Goal: Task Accomplishment & Management: Manage account settings

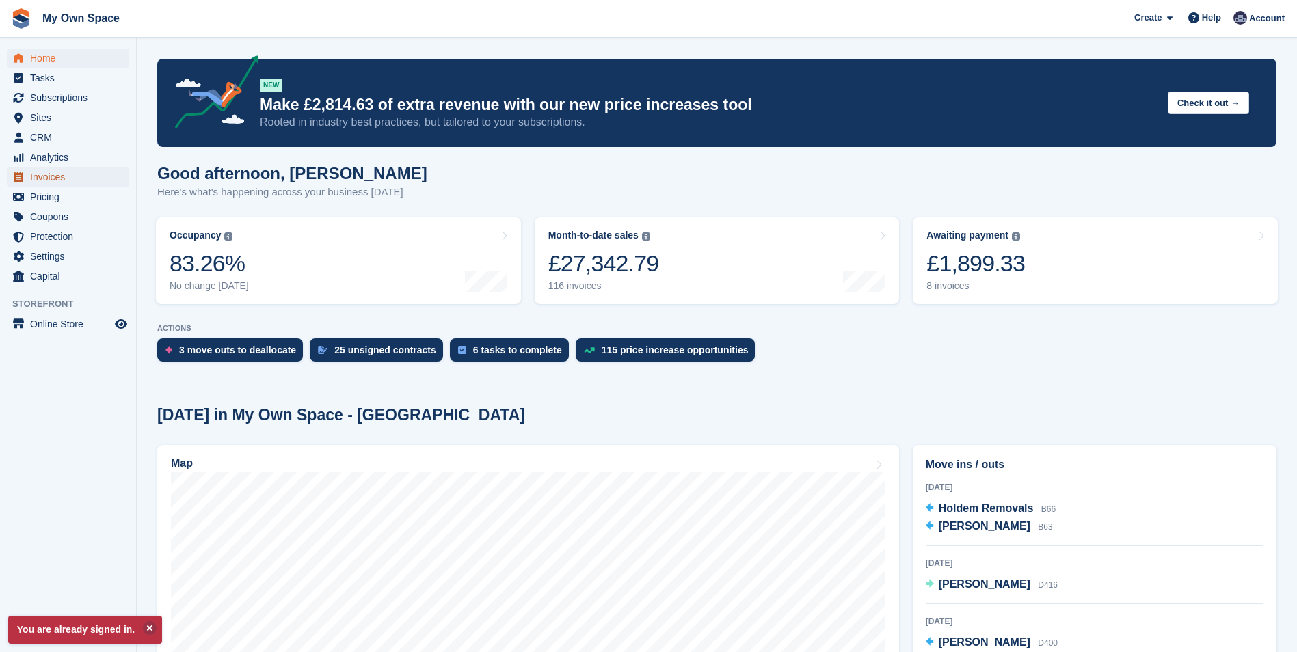
click at [53, 173] on span "Invoices" at bounding box center [71, 177] width 82 height 19
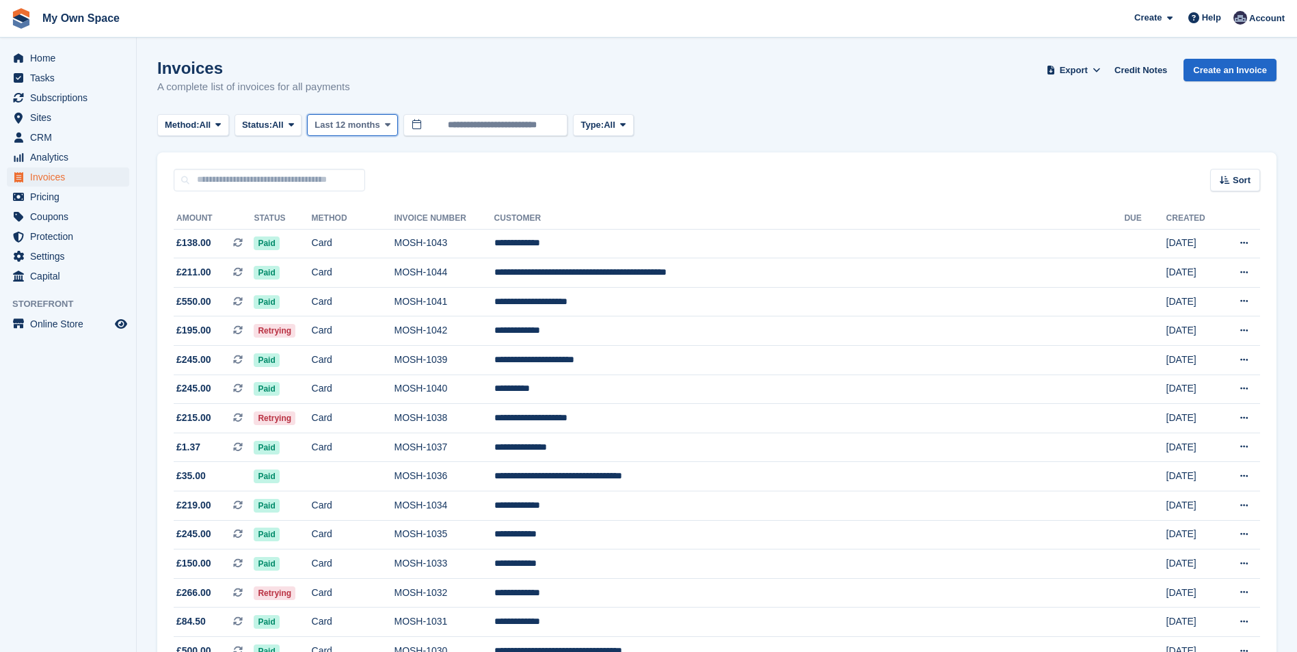
click at [385, 127] on icon at bounding box center [387, 124] width 5 height 9
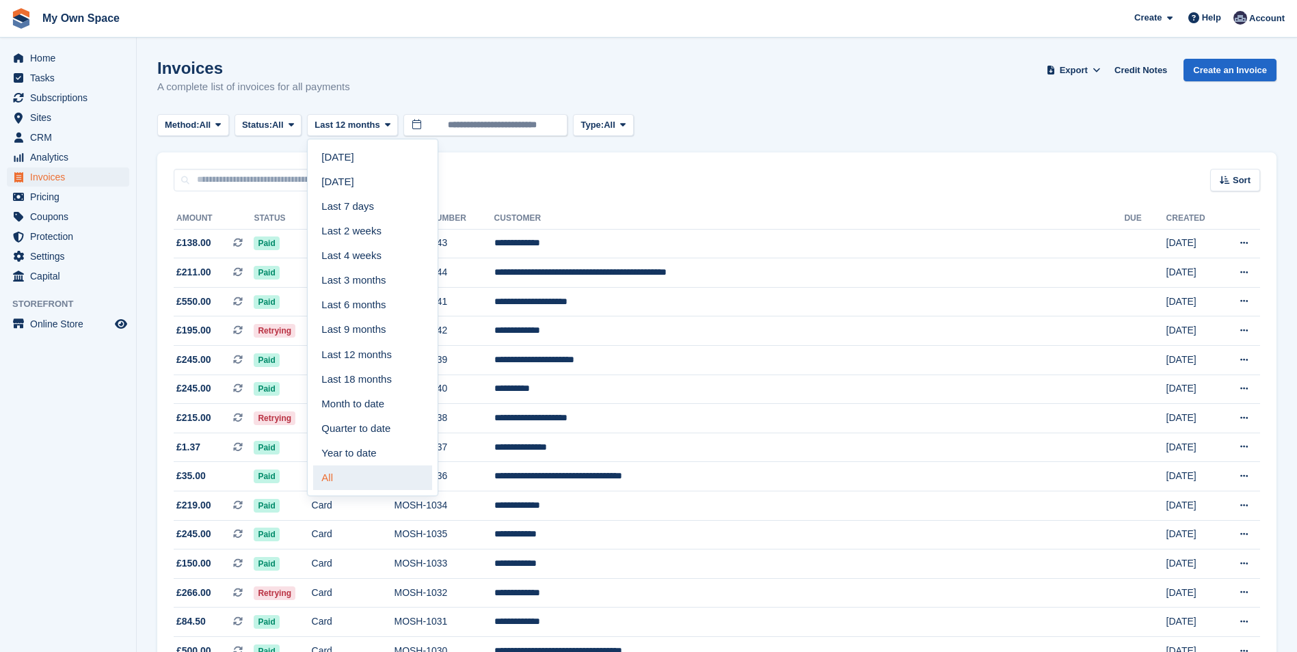
click at [364, 482] on link "All" at bounding box center [372, 478] width 119 height 25
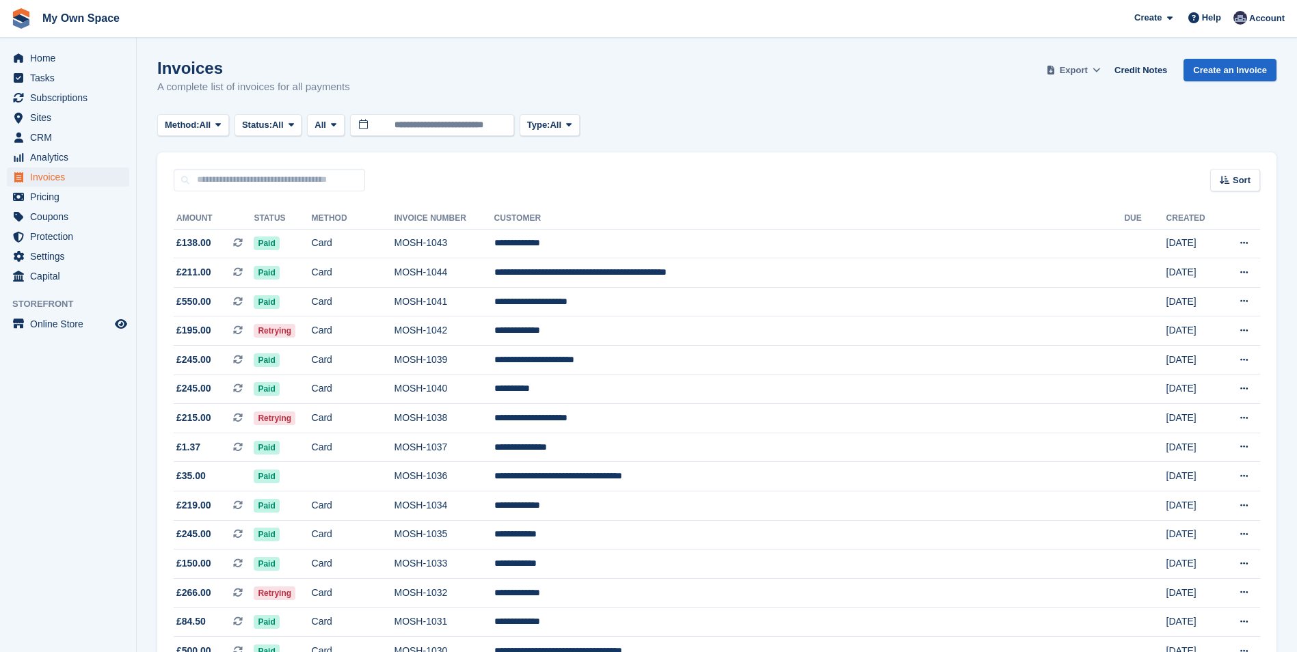
click at [1095, 70] on button "Export" at bounding box center [1074, 70] width 60 height 23
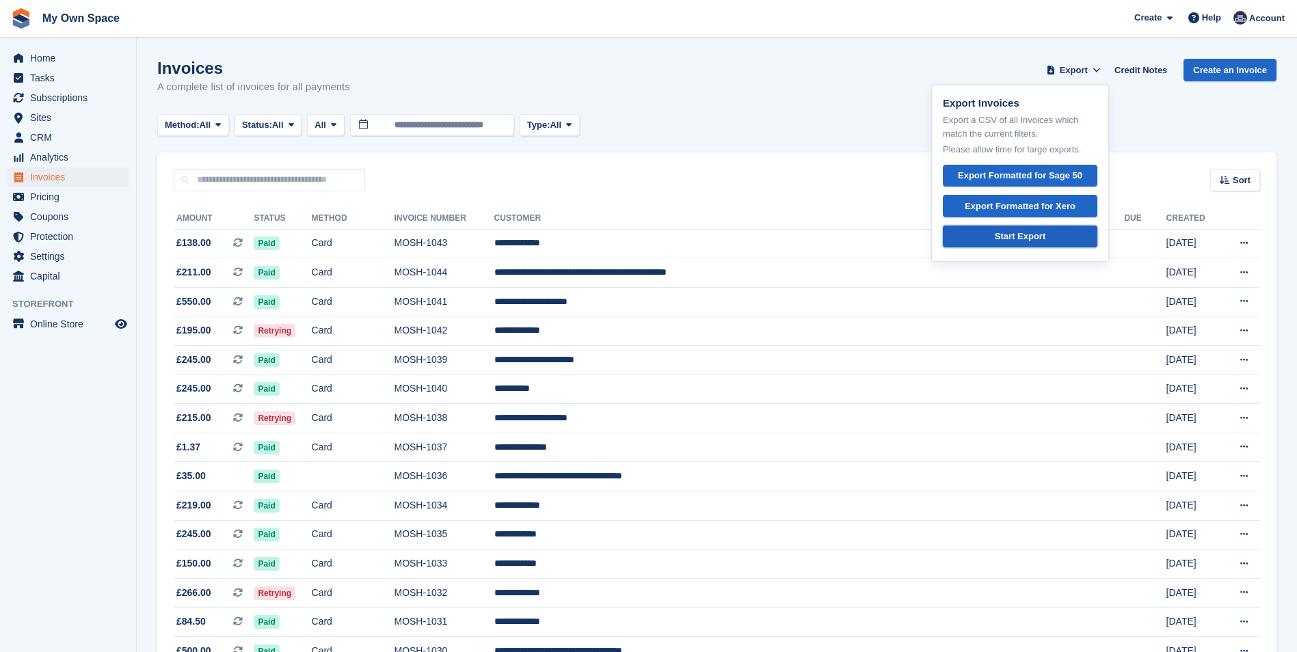
click at [1044, 234] on div "Start Export" at bounding box center [1020, 237] width 51 height 14
click at [395, 290] on td "Card" at bounding box center [353, 301] width 83 height 29
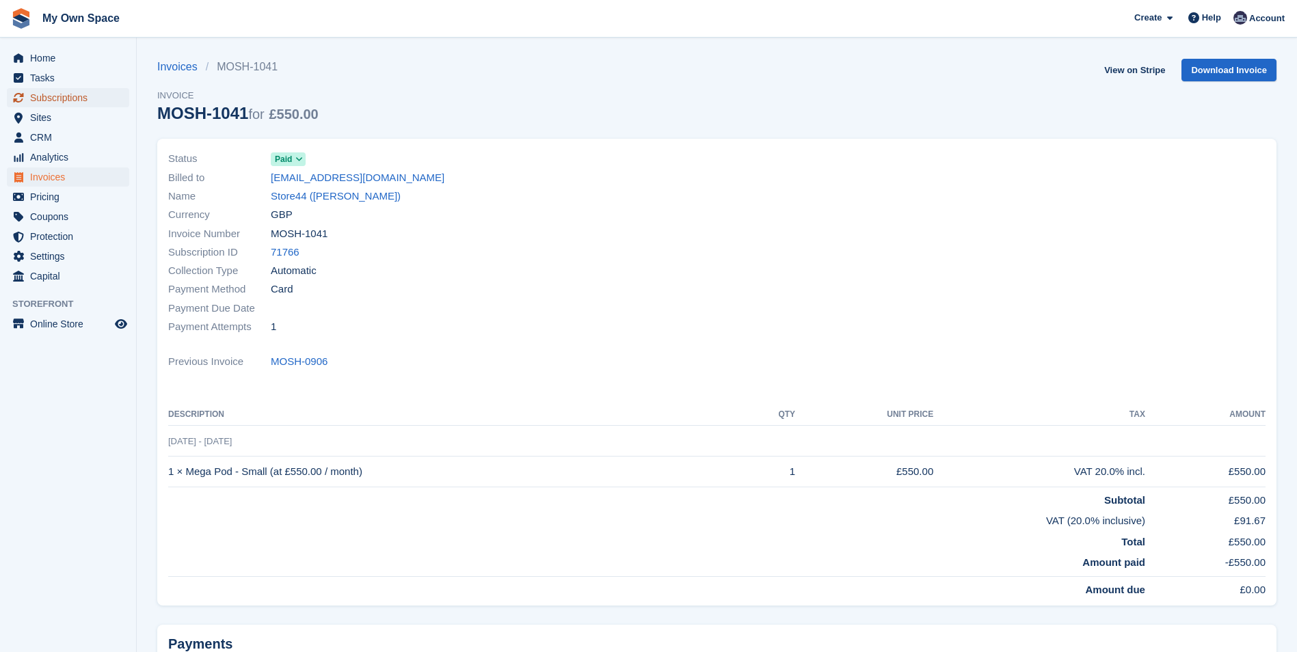
click at [73, 101] on span "Subscriptions" at bounding box center [71, 97] width 82 height 19
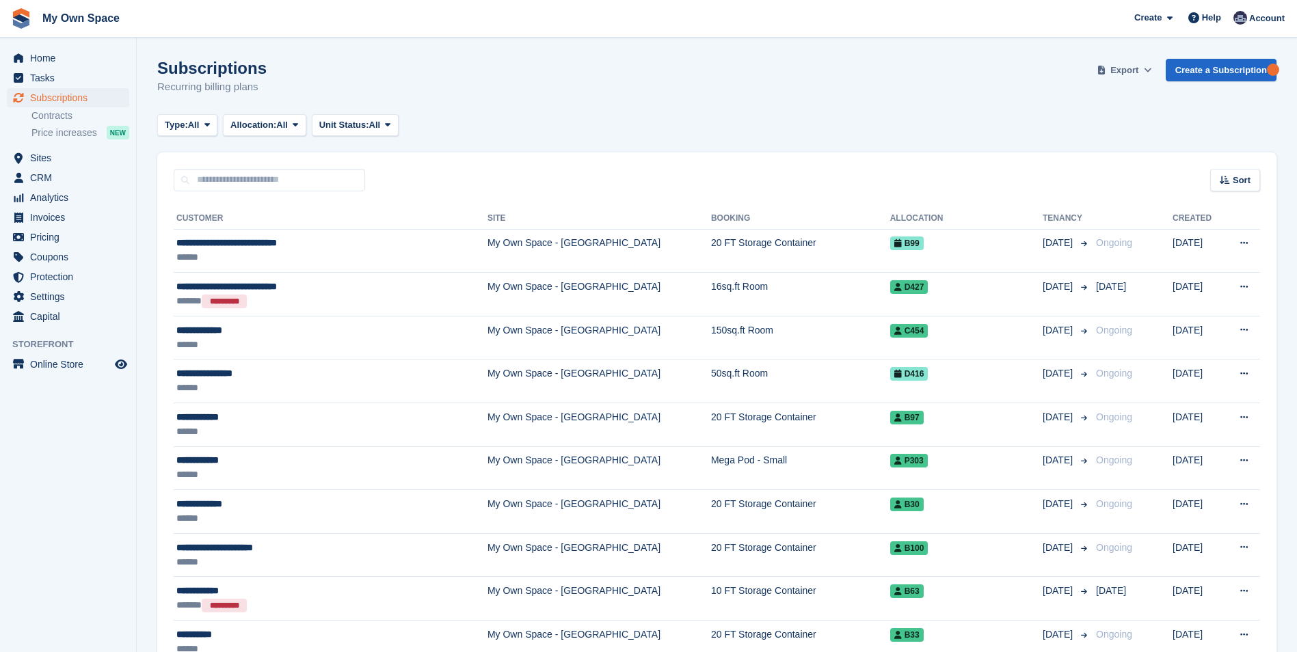
click at [1152, 70] on icon at bounding box center [1148, 70] width 8 height 9
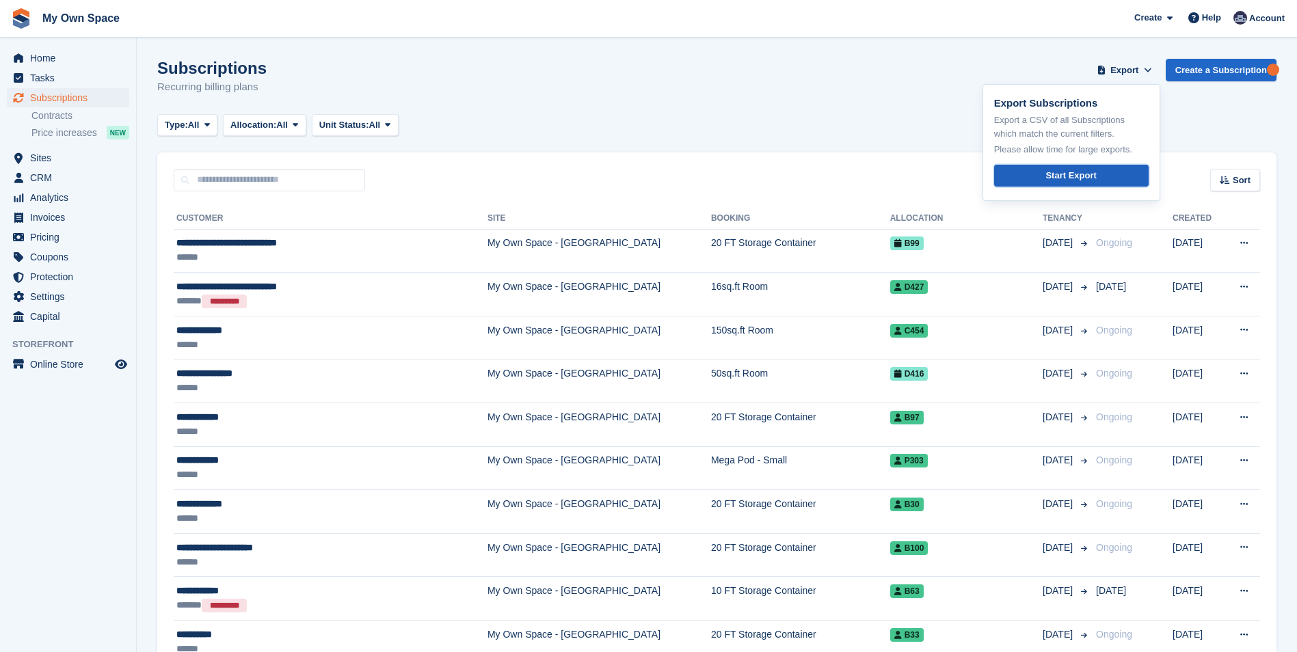
click at [1096, 178] on div "Start Export" at bounding box center [1071, 176] width 51 height 14
click at [1268, 96] on div "Subscriptions Recurring billing plans Export Export Subscriptions Export a CSV …" at bounding box center [716, 85] width 1119 height 53
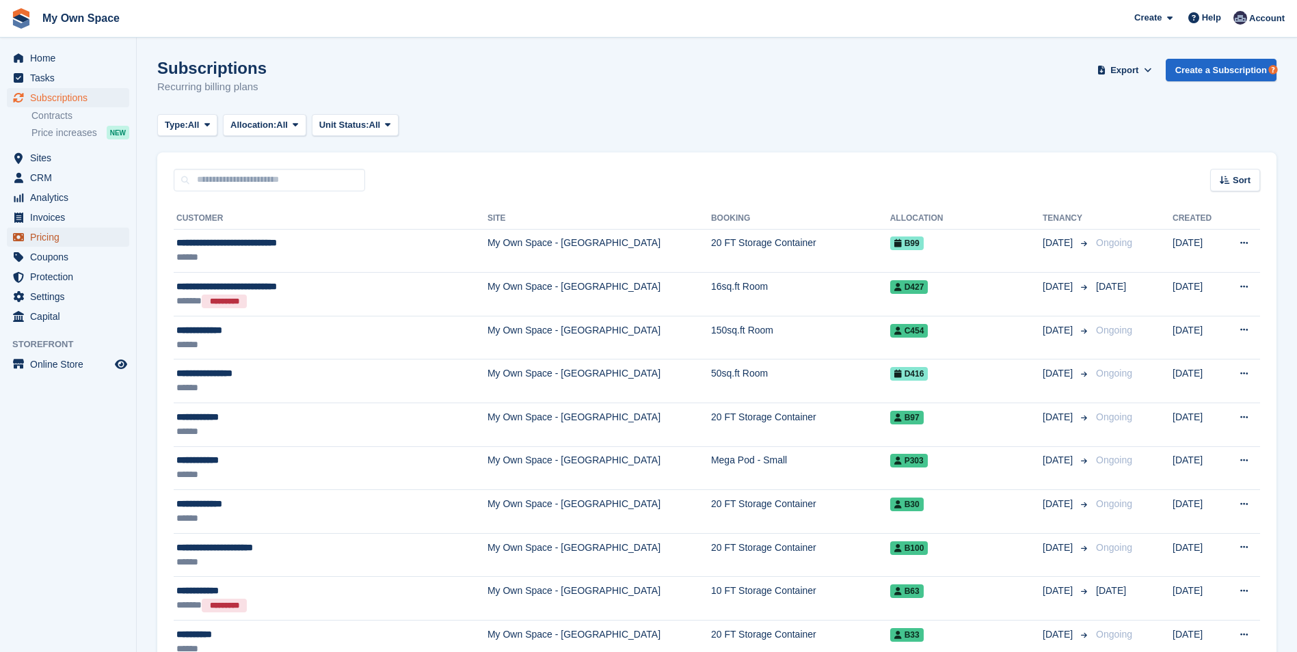
click at [49, 243] on span "Pricing" at bounding box center [71, 237] width 82 height 19
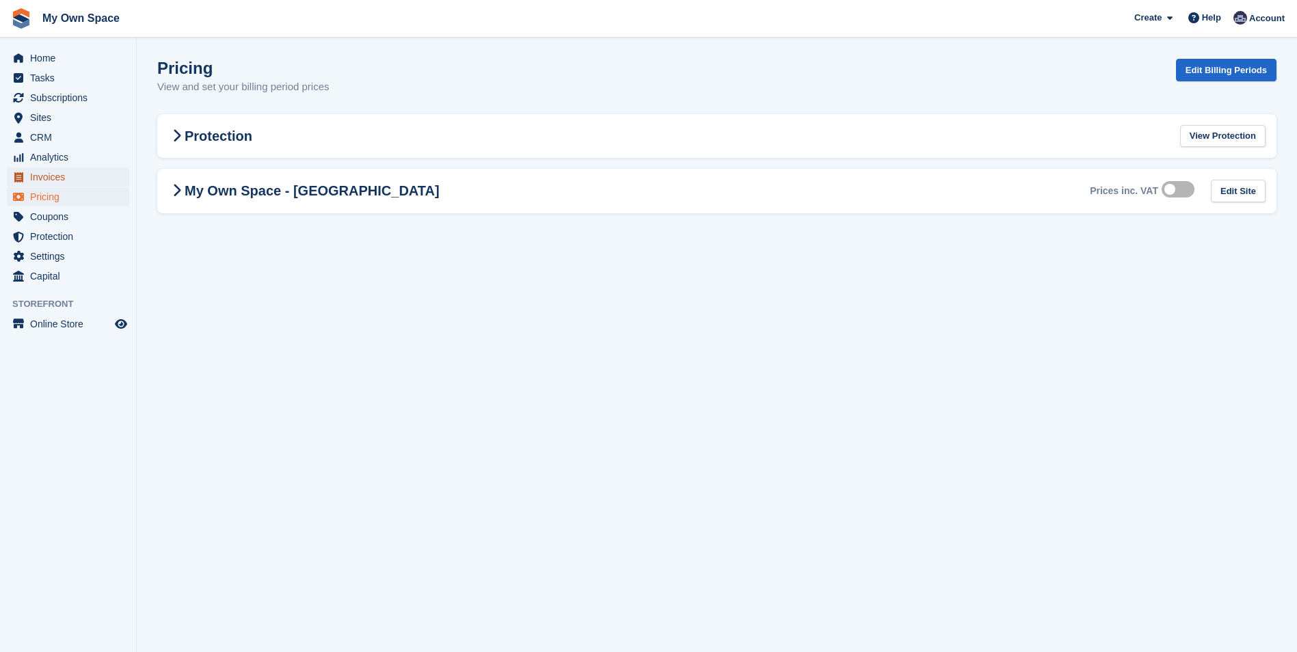
click at [32, 177] on span "Invoices" at bounding box center [71, 177] width 82 height 19
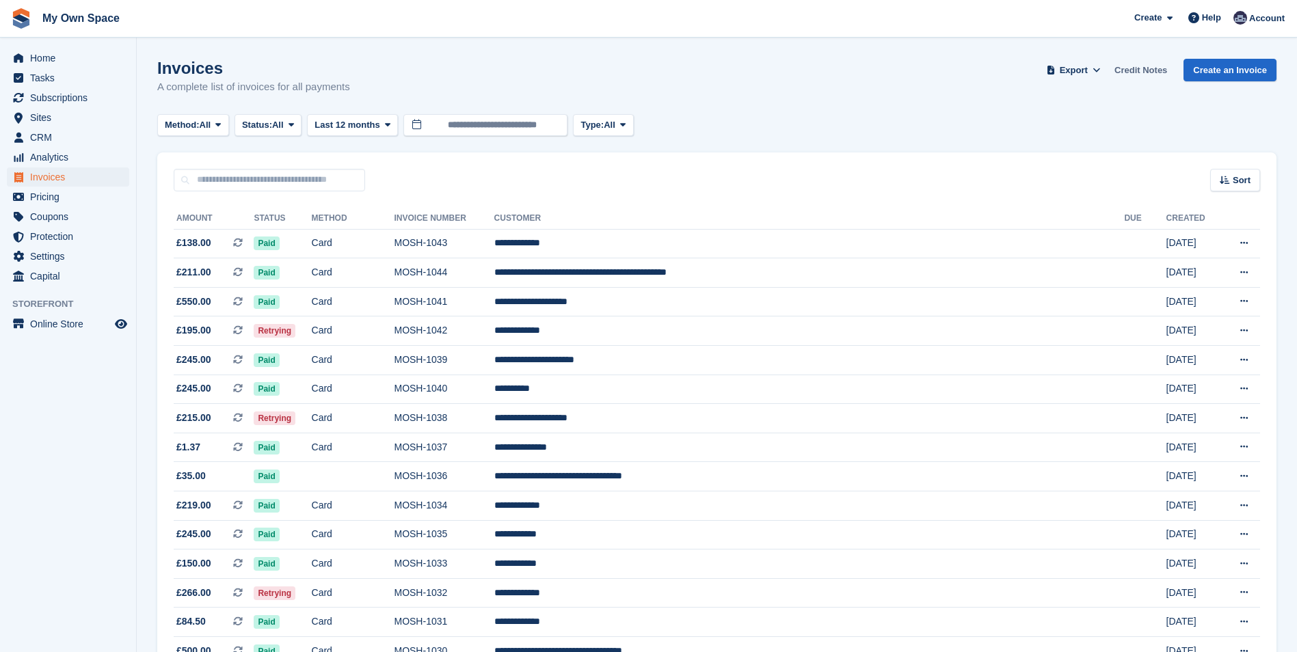
click at [1149, 69] on link "Credit Notes" at bounding box center [1141, 70] width 64 height 23
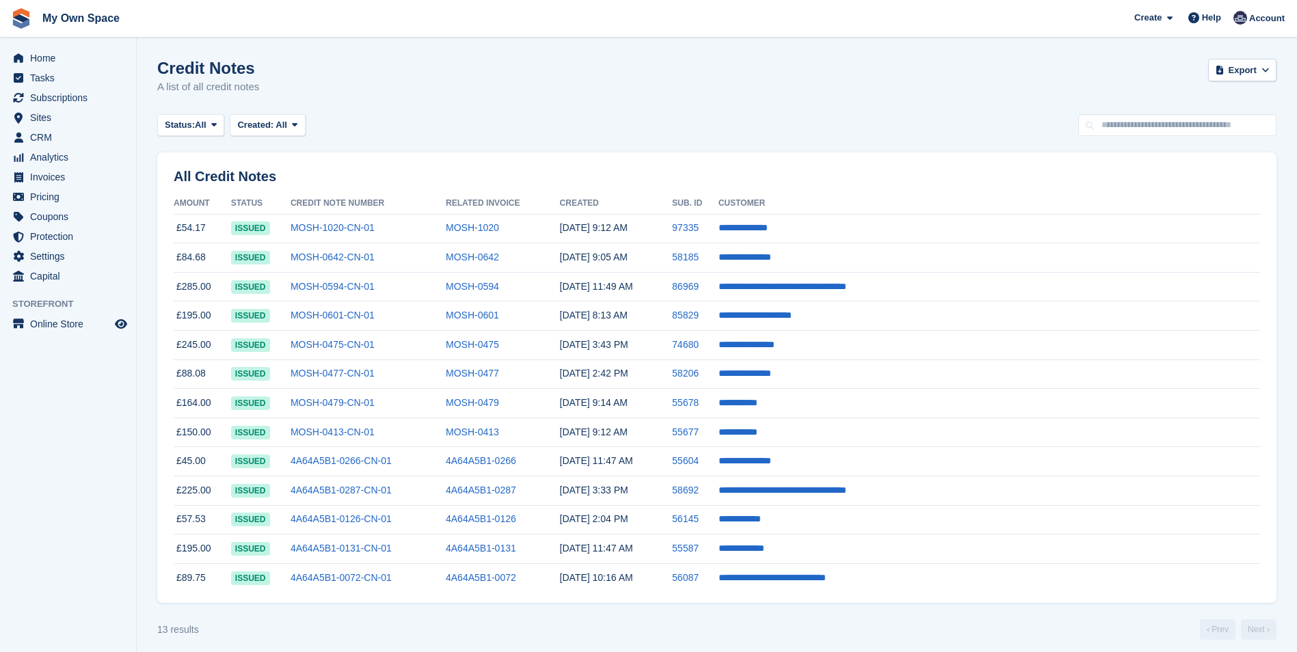
scroll to position [8, 0]
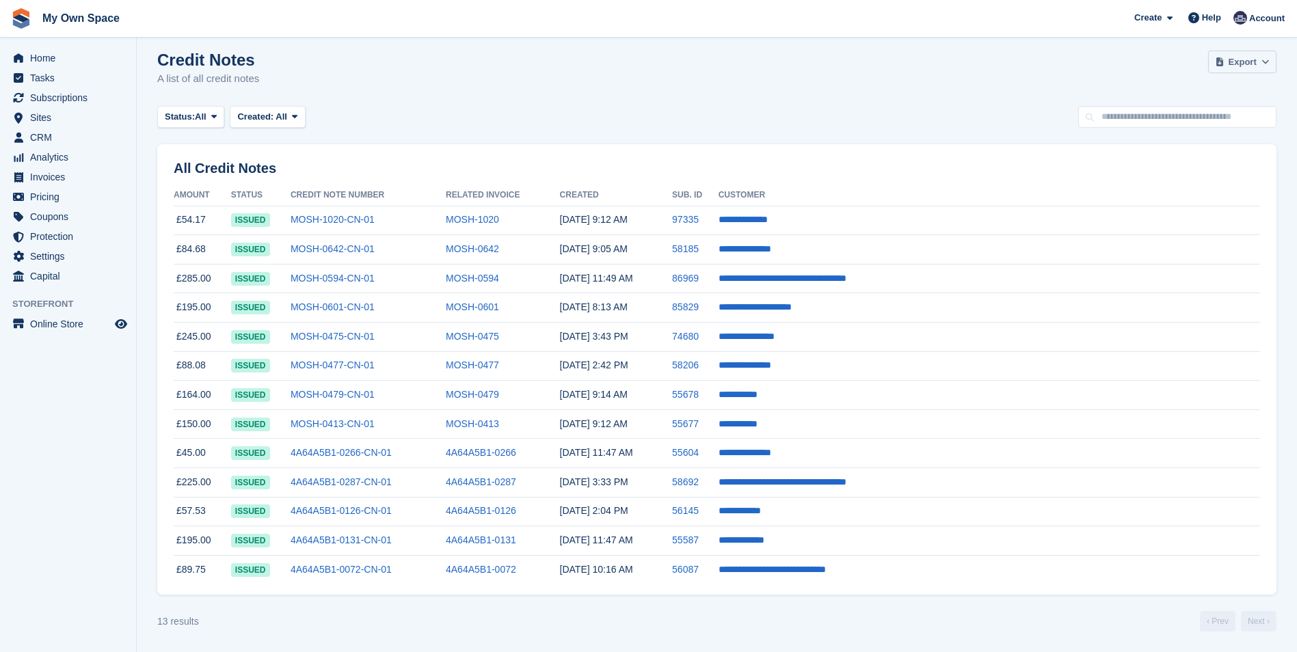
click at [1243, 69] on button "Export" at bounding box center [1242, 62] width 68 height 23
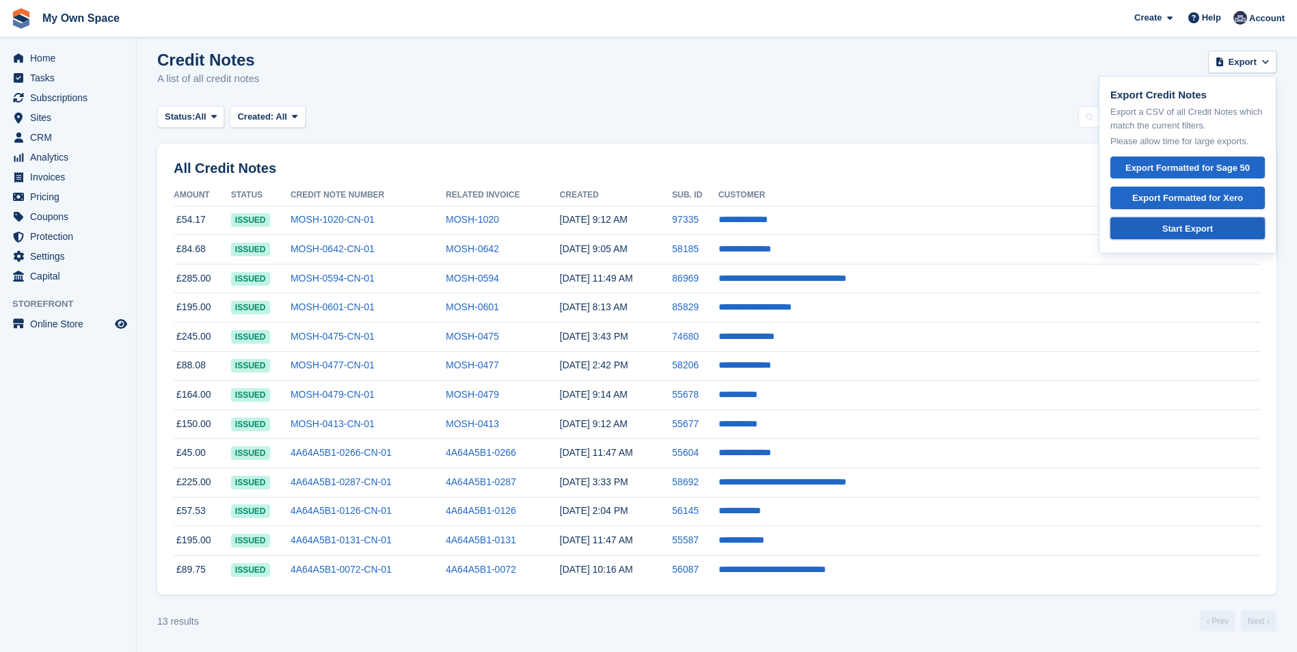
click at [1184, 228] on div "Start Export" at bounding box center [1187, 229] width 131 height 14
